Goal: Task Accomplishment & Management: Use online tool/utility

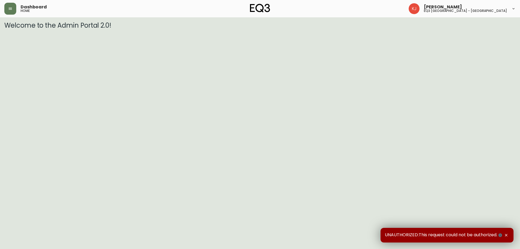
click at [507, 233] on icon "button" at bounding box center [506, 235] width 4 height 4
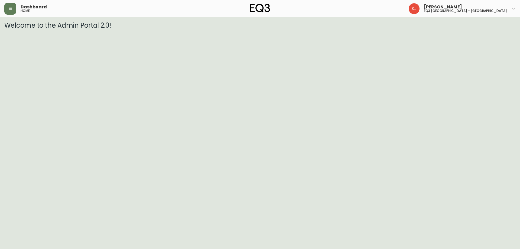
click at [4, 8] on header "Dashboard home [PERSON_NAME] eq3 [GEOGRAPHIC_DATA] - [GEOGRAPHIC_DATA]" at bounding box center [260, 8] width 520 height 17
click at [8, 8] on icon "button" at bounding box center [10, 8] width 4 height 4
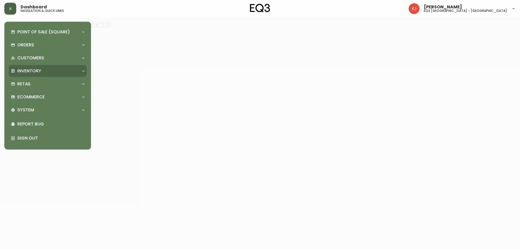
click at [31, 67] on div "Inventory" at bounding box center [48, 71] width 78 height 12
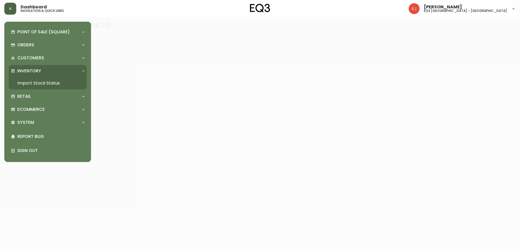
click at [31, 79] on link "Import Stock Status" at bounding box center [48, 83] width 78 height 12
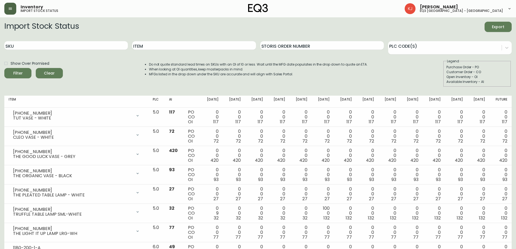
click at [6, 6] on button "button" at bounding box center [10, 9] width 12 height 12
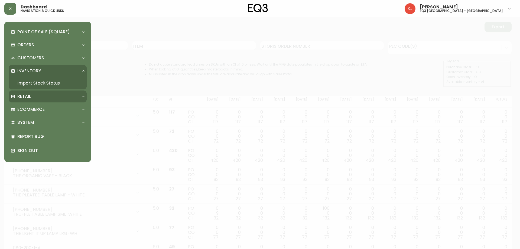
click at [34, 98] on div "Retail" at bounding box center [45, 96] width 68 height 6
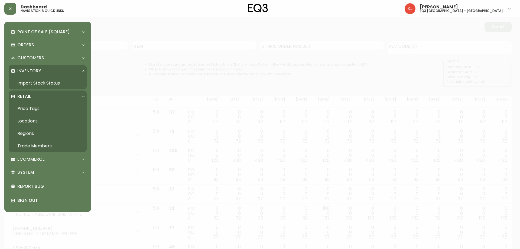
click at [32, 107] on link "Price Tags" at bounding box center [48, 108] width 78 height 12
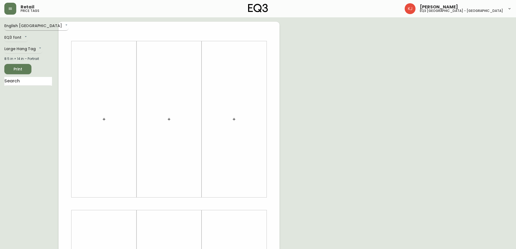
click at [28, 24] on body "Retail price tags [PERSON_NAME] eq3 [GEOGRAPHIC_DATA] - [GEOGRAPHIC_DATA] Engli…" at bounding box center [258, 193] width 516 height 386
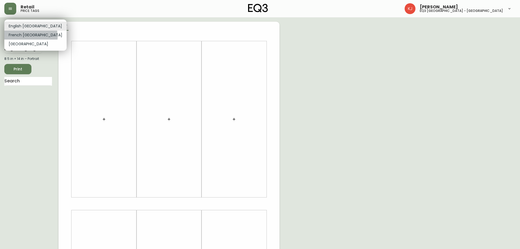
click at [31, 36] on li "French [GEOGRAPHIC_DATA]" at bounding box center [35, 35] width 62 height 9
type input "fr_CA"
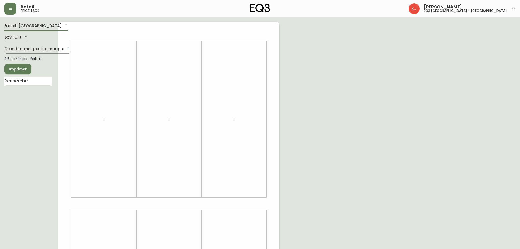
click at [24, 51] on body "Retail price tags [PERSON_NAME] eq3 [GEOGRAPHIC_DATA] - [GEOGRAPHIC_DATA] [GEOG…" at bounding box center [260, 193] width 520 height 386
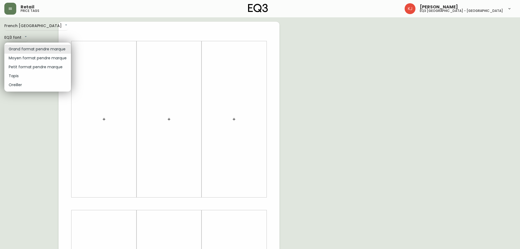
click at [21, 67] on li "Petit format pendre marque" at bounding box center [37, 67] width 67 height 9
type input "small"
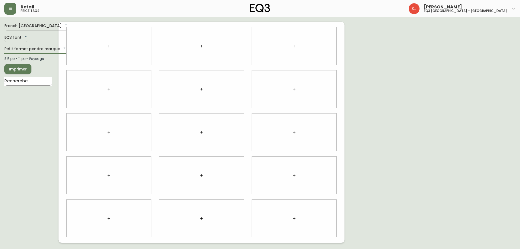
click at [25, 83] on input "text" at bounding box center [28, 81] width 48 height 9
click at [109, 131] on icon "button" at bounding box center [109, 132] width 4 height 4
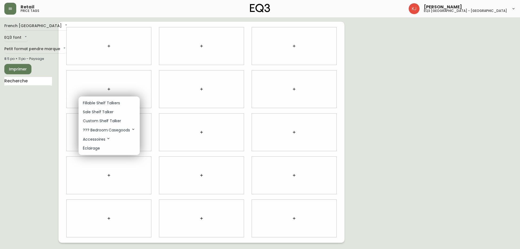
click at [103, 110] on p "Sale Shelf Talker" at bounding box center [98, 112] width 31 height 6
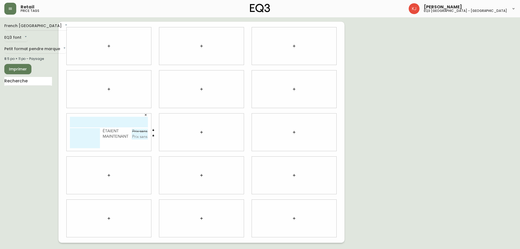
click at [102, 122] on input "text" at bounding box center [109, 122] width 78 height 11
type input "SLIMLINE"
type textarea "PETIT NOIR BOITE OUVERTE"
type input "1999$"
type input "199,99$"
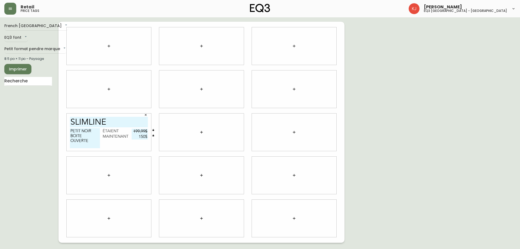
type input "150$"
click at [19, 66] on span "Imprimer" at bounding box center [18, 69] width 18 height 7
click at [8, 4] on button "button" at bounding box center [10, 9] width 12 height 12
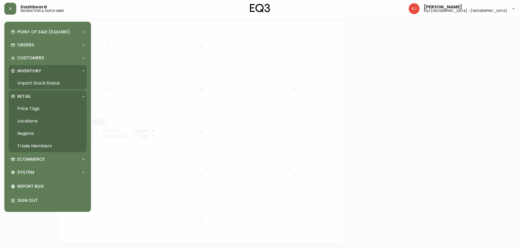
click at [31, 82] on link "Import Stock Status" at bounding box center [48, 83] width 78 height 12
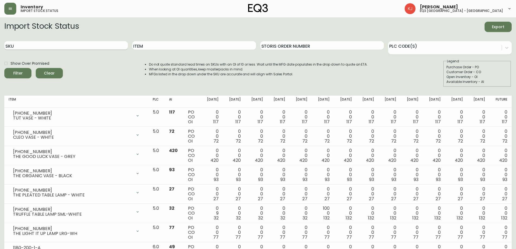
click at [110, 46] on input "SKU" at bounding box center [65, 45] width 123 height 9
paste input "[PHONE_NUMBER]"
click at [4, 68] on button "Filter" at bounding box center [17, 73] width 27 height 10
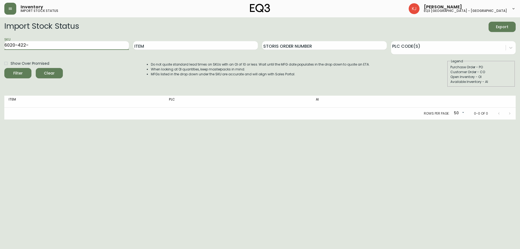
click at [4, 68] on button "Filter" at bounding box center [17, 73] width 27 height 10
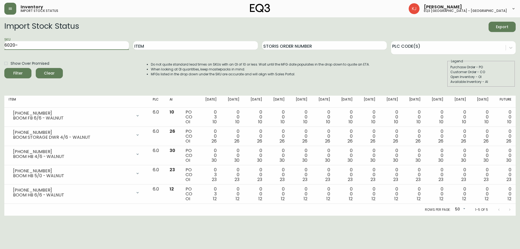
type input "6020-"
click at [4, 68] on button "Filter" at bounding box center [17, 73] width 27 height 10
